Goal: Obtain resource: Obtain resource

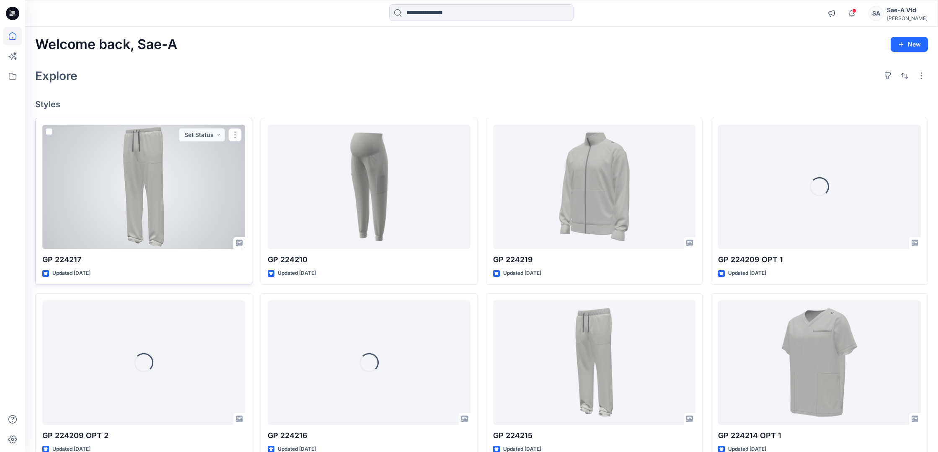
click at [153, 189] on div at bounding box center [143, 187] width 203 height 124
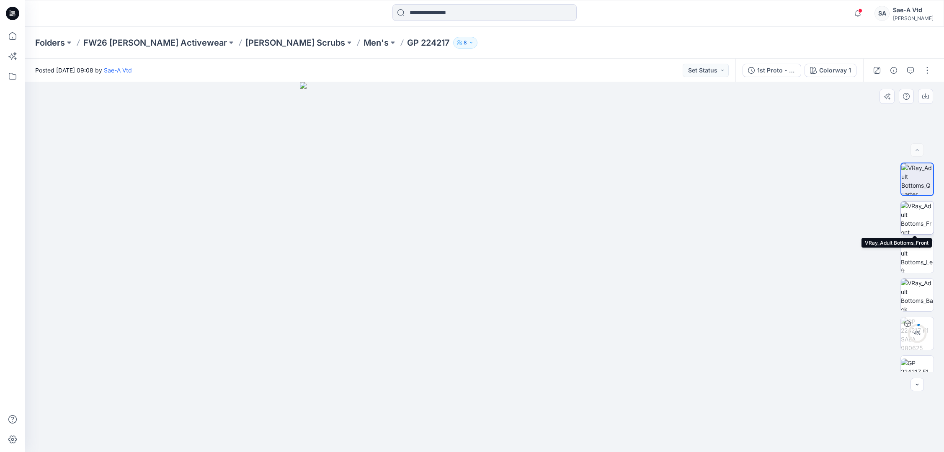
click at [914, 206] on img at bounding box center [917, 217] width 33 height 33
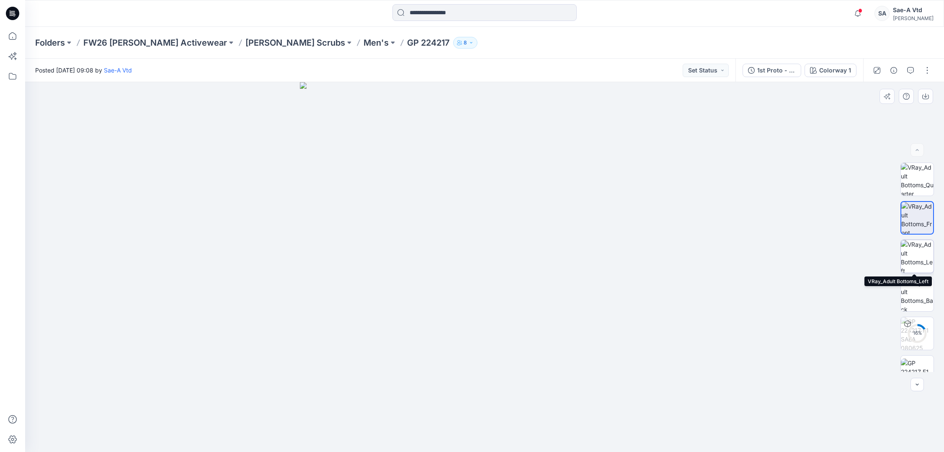
click at [919, 253] on img at bounding box center [917, 256] width 33 height 33
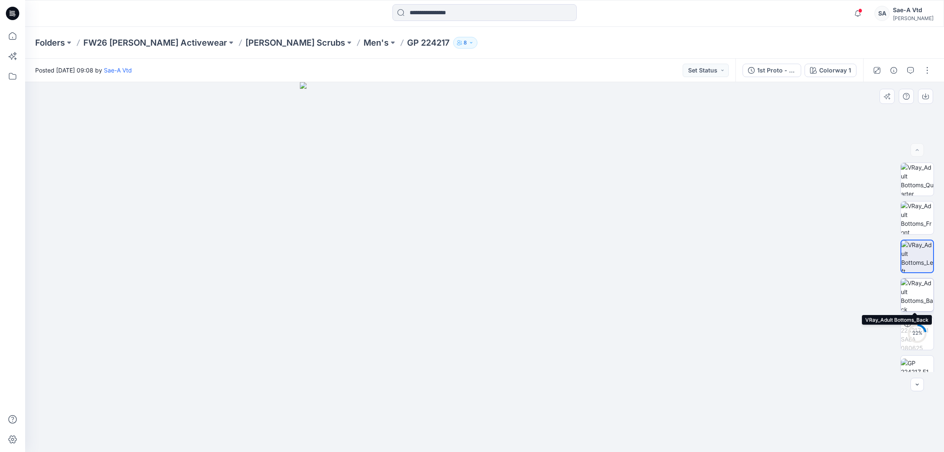
click at [914, 286] on img at bounding box center [917, 295] width 33 height 33
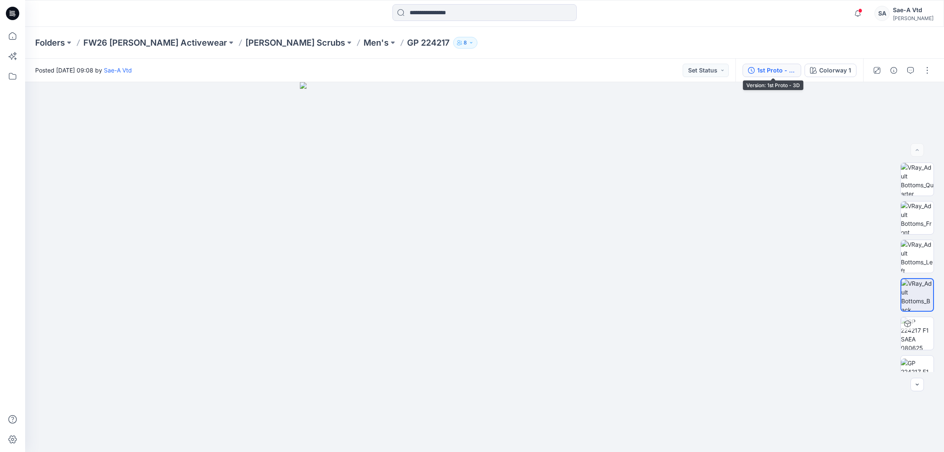
click at [779, 67] on div "1st Proto - 3D" at bounding box center [776, 70] width 39 height 9
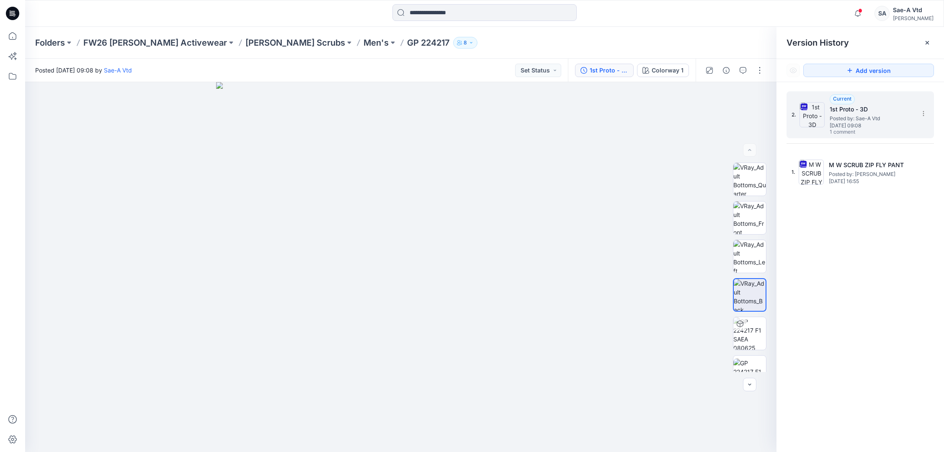
click at [873, 125] on span "[DATE] 09:08" at bounding box center [872, 126] width 84 height 6
click at [746, 71] on button "button" at bounding box center [742, 70] width 13 height 13
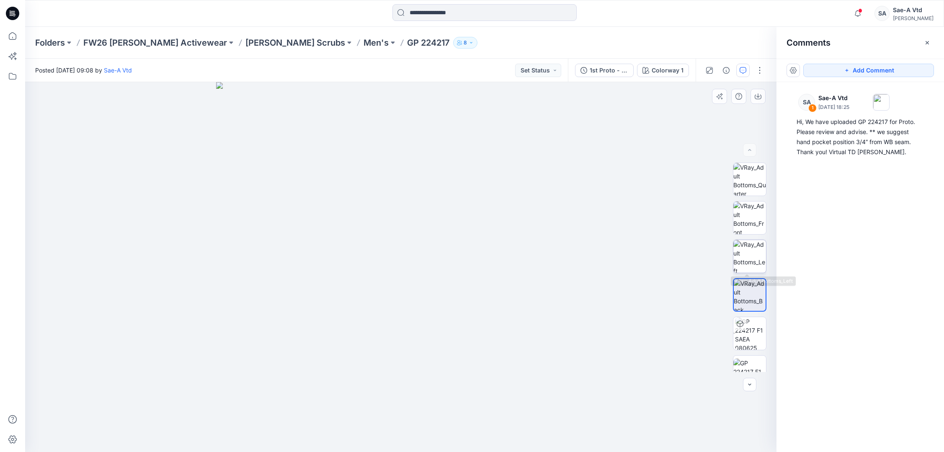
click at [758, 256] on img at bounding box center [749, 256] width 33 height 33
click at [752, 216] on img at bounding box center [749, 217] width 33 height 33
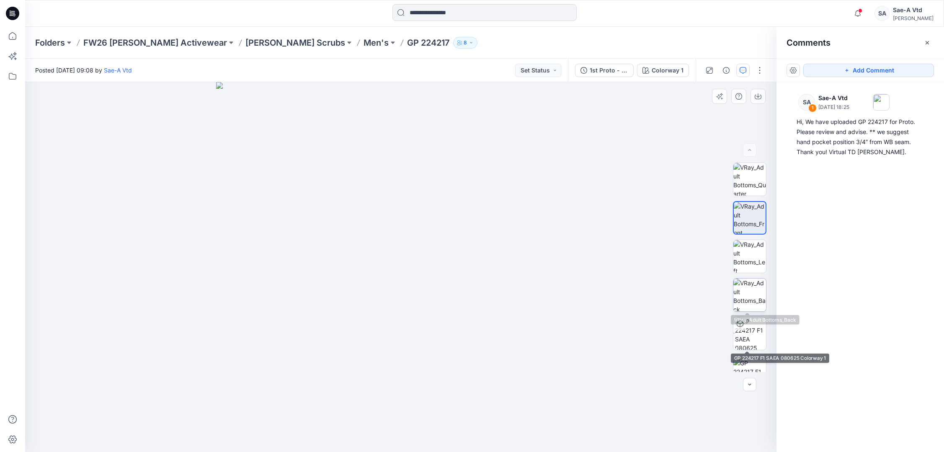
drag, startPoint x: 750, startPoint y: 347, endPoint x: 759, endPoint y: 298, distance: 49.5
click at [759, 298] on div "DXF" at bounding box center [750, 267] width 34 height 209
click at [747, 179] on img at bounding box center [749, 179] width 33 height 33
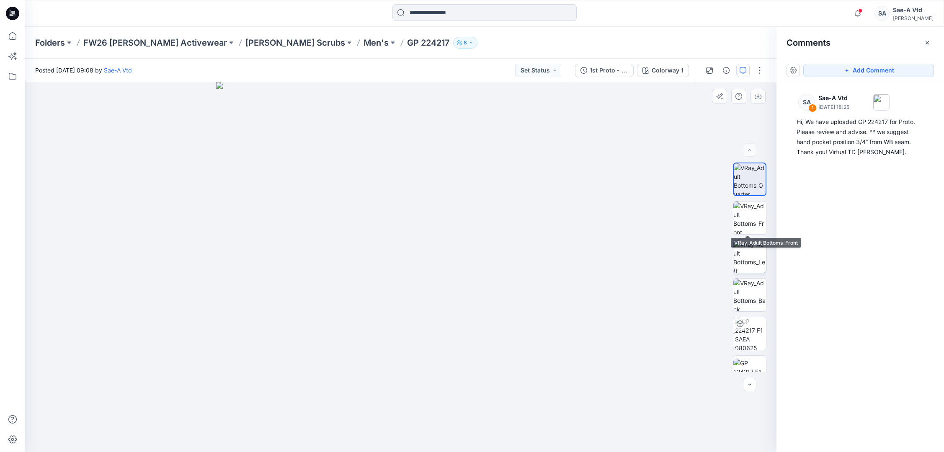
click at [750, 263] on img at bounding box center [749, 256] width 33 height 33
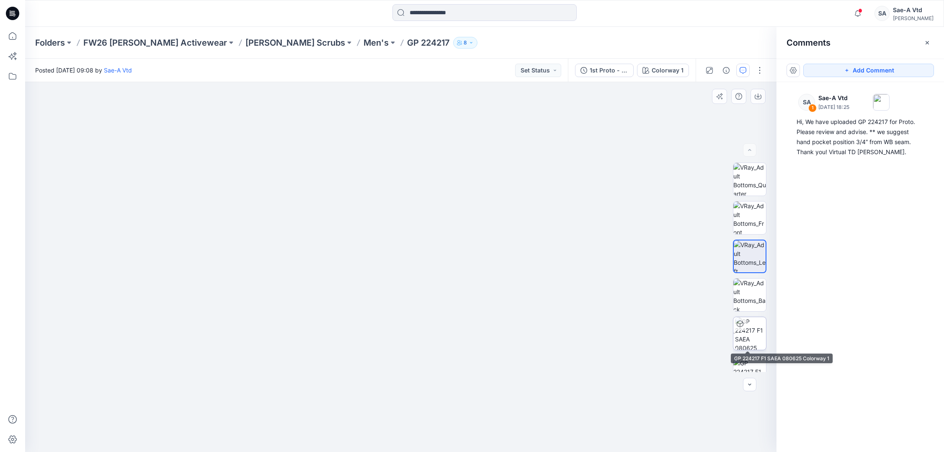
click at [744, 339] on img at bounding box center [750, 333] width 31 height 33
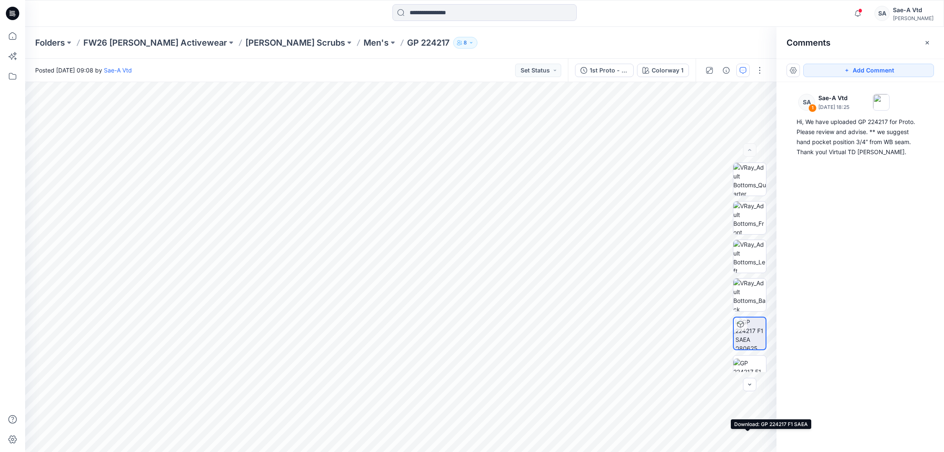
click at [749, 337] on img at bounding box center [751, 334] width 30 height 32
click at [755, 296] on img at bounding box center [749, 295] width 33 height 33
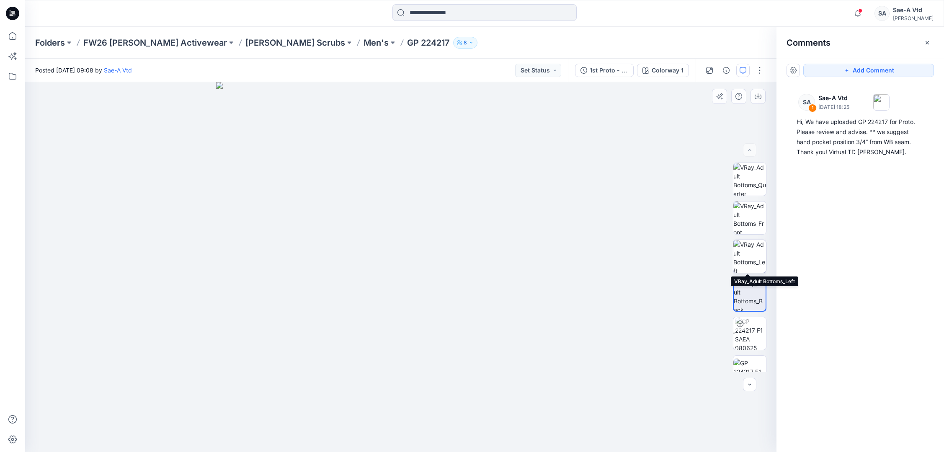
click at [756, 253] on img at bounding box center [749, 256] width 33 height 33
click at [756, 222] on img at bounding box center [749, 217] width 33 height 33
click at [750, 182] on img at bounding box center [749, 179] width 33 height 33
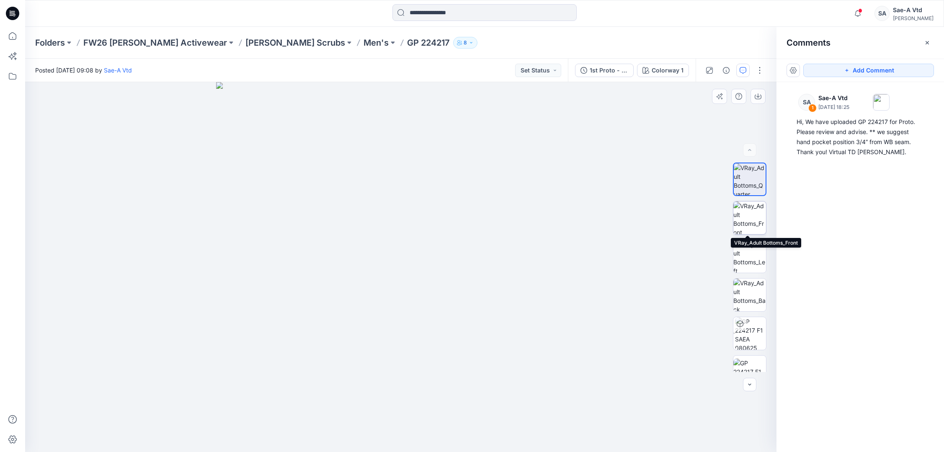
click at [750, 213] on img at bounding box center [749, 217] width 33 height 33
